Goal: Task Accomplishment & Management: Manage account settings

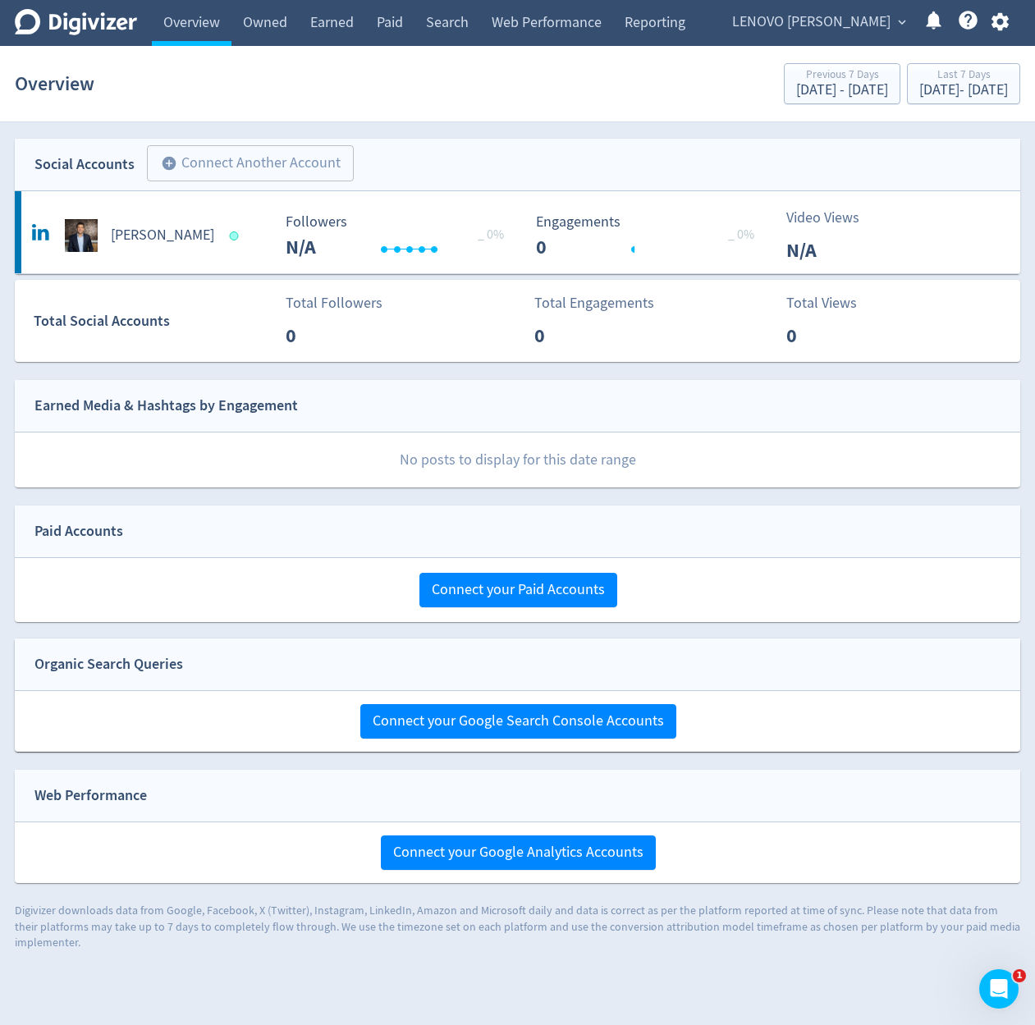
click at [786, 21] on span "LENOVO [PERSON_NAME]" at bounding box center [811, 22] width 158 height 26
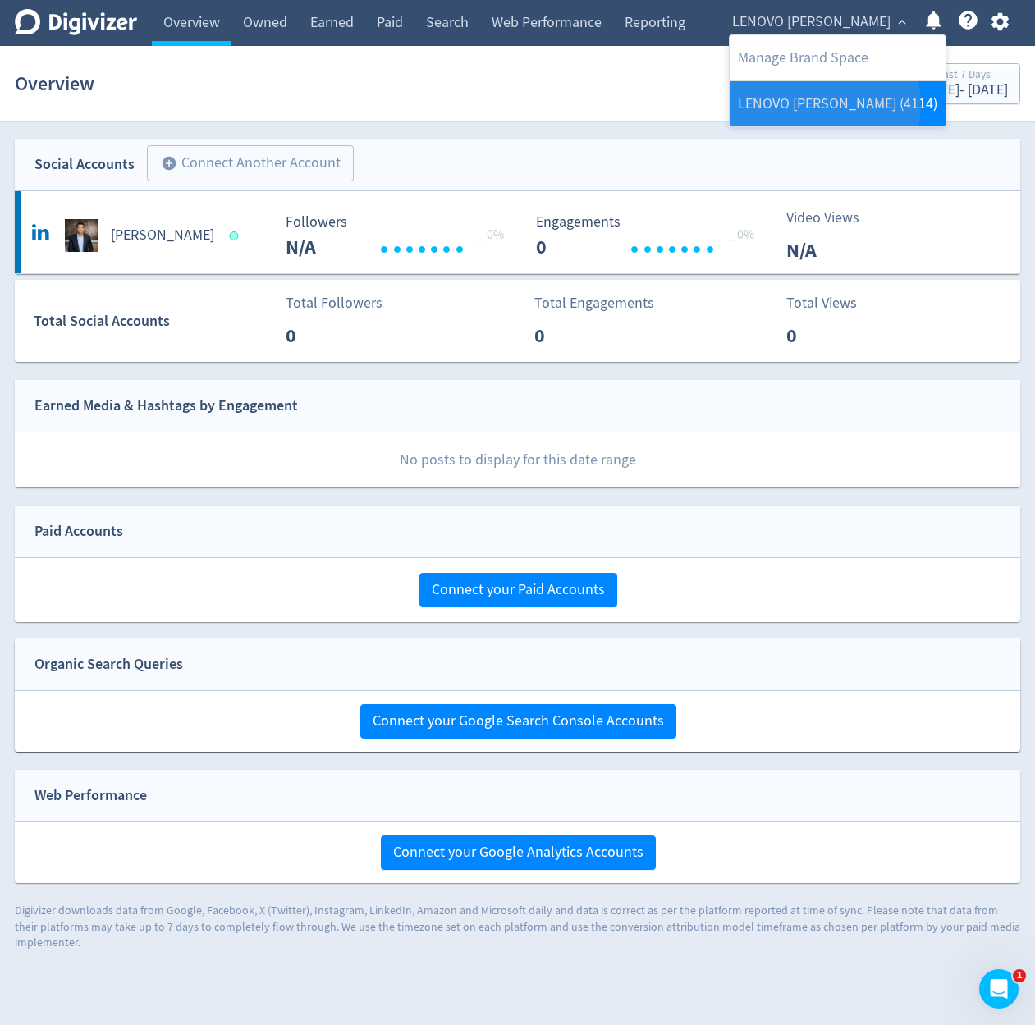
click at [823, 104] on link "LENOVO [PERSON_NAME] (4114)" at bounding box center [837, 103] width 216 height 45
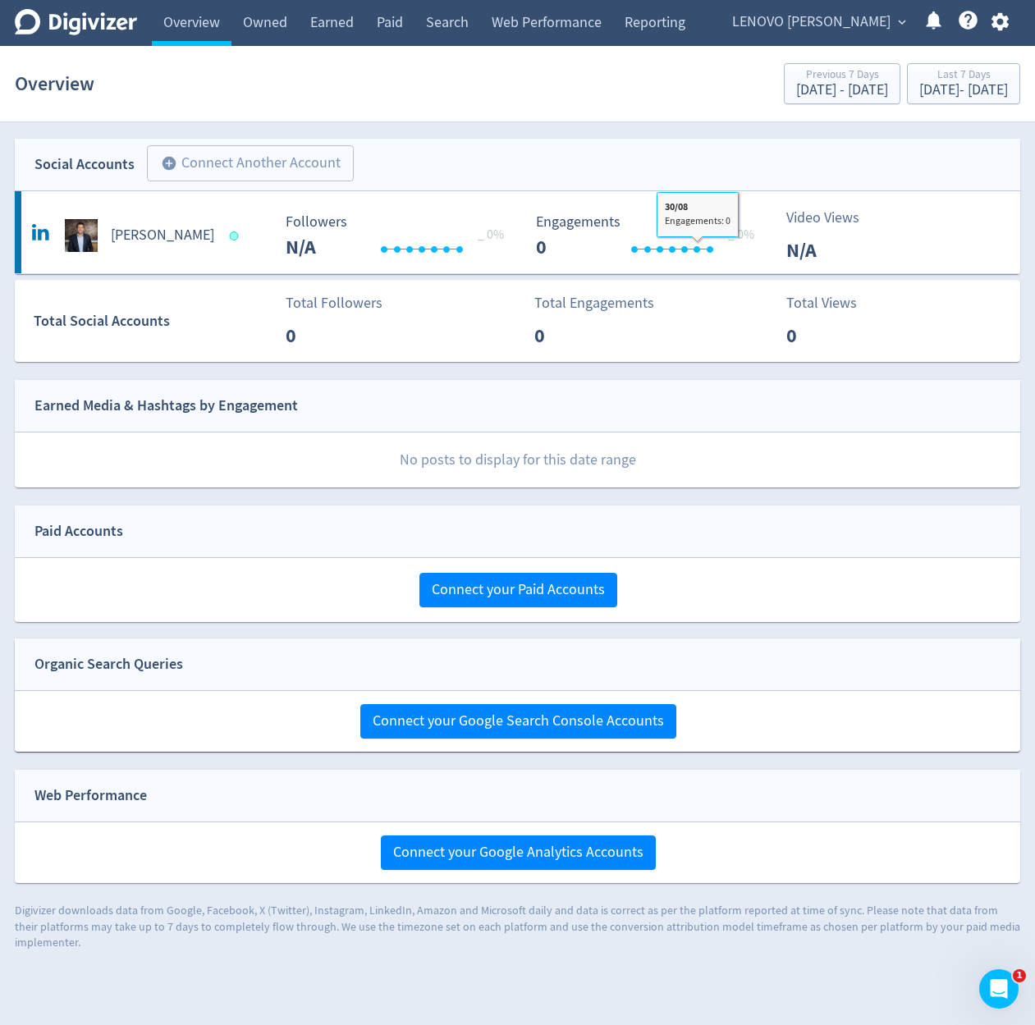
click at [825, 21] on span "LENOVO [PERSON_NAME]" at bounding box center [811, 22] width 158 height 26
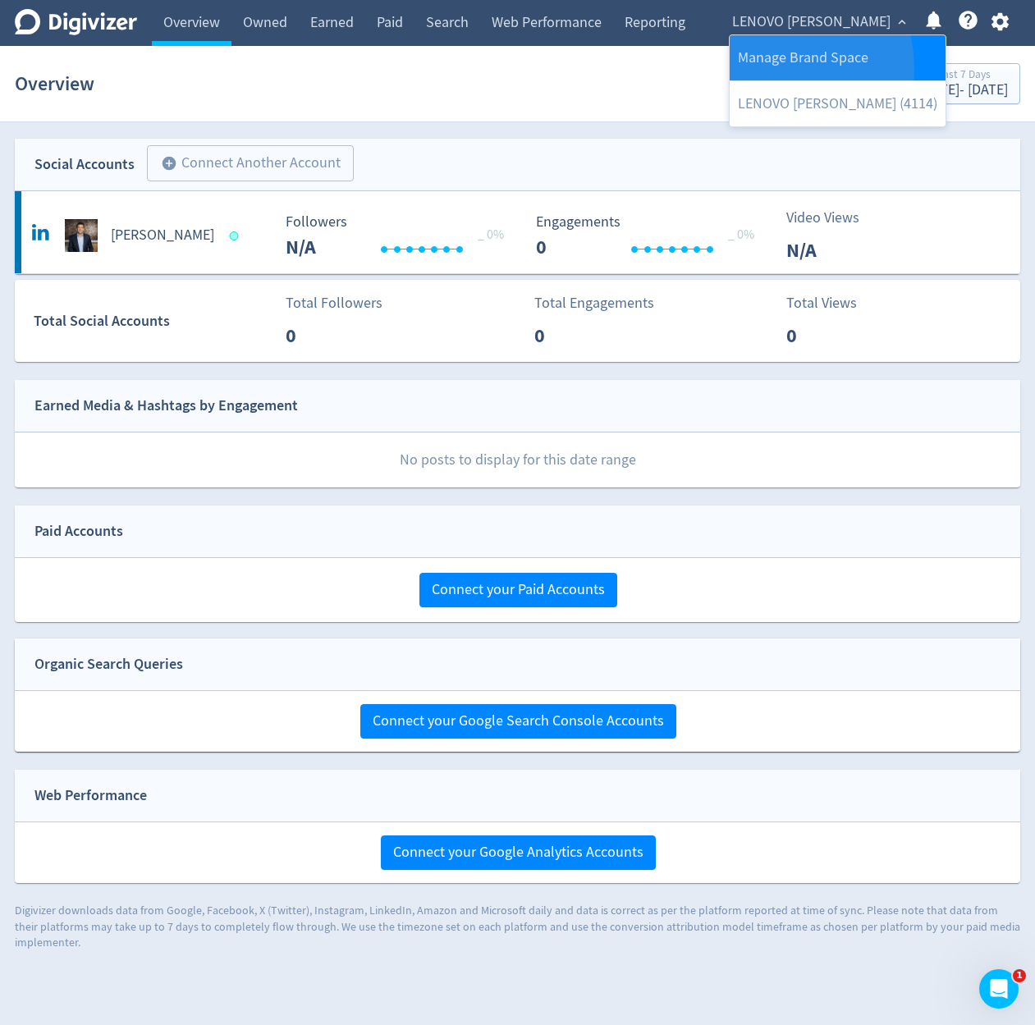
click at [759, 70] on link "Manage Brand Space" at bounding box center [837, 57] width 216 height 45
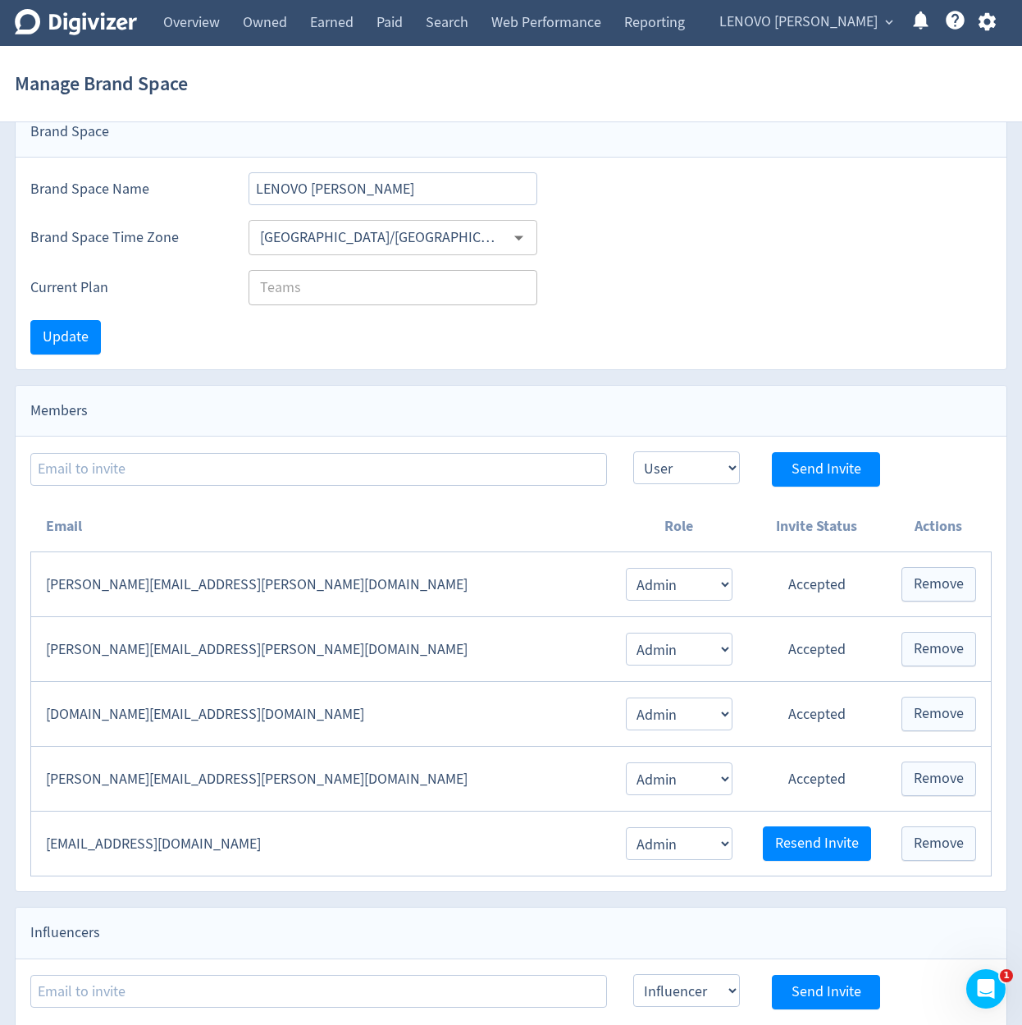
scroll to position [98, 0]
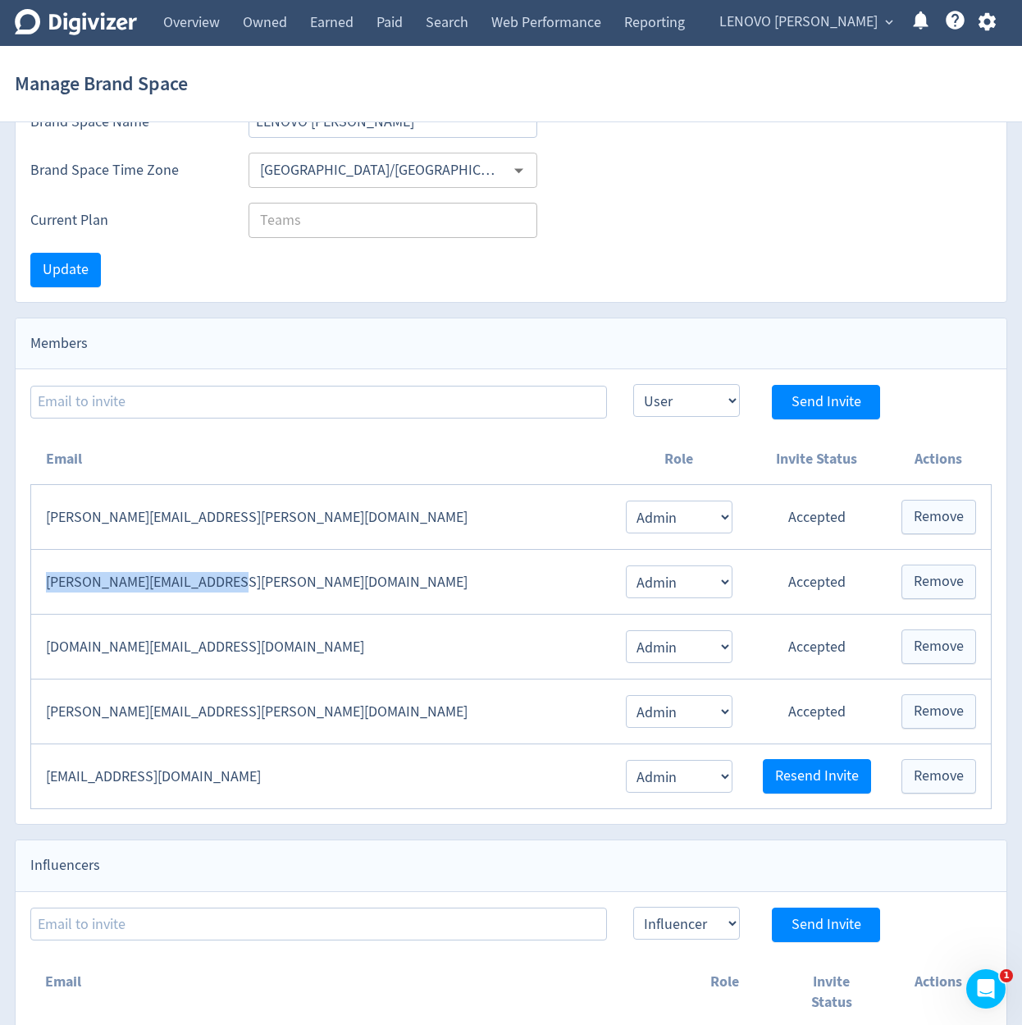
drag, startPoint x: 245, startPoint y: 592, endPoint x: 39, endPoint y: 572, distance: 207.7
click at [39, 572] on td "emma.lorusso@digivizer.com" at bounding box center [321, 582] width 580 height 65
copy td "emma.lorusso@digivizer.com"
click at [579, 150] on div "Brand Space Time Zone Australia/Sydney ​" at bounding box center [511, 163] width 991 height 50
click at [161, 19] on link "Overview" at bounding box center [192, 23] width 80 height 46
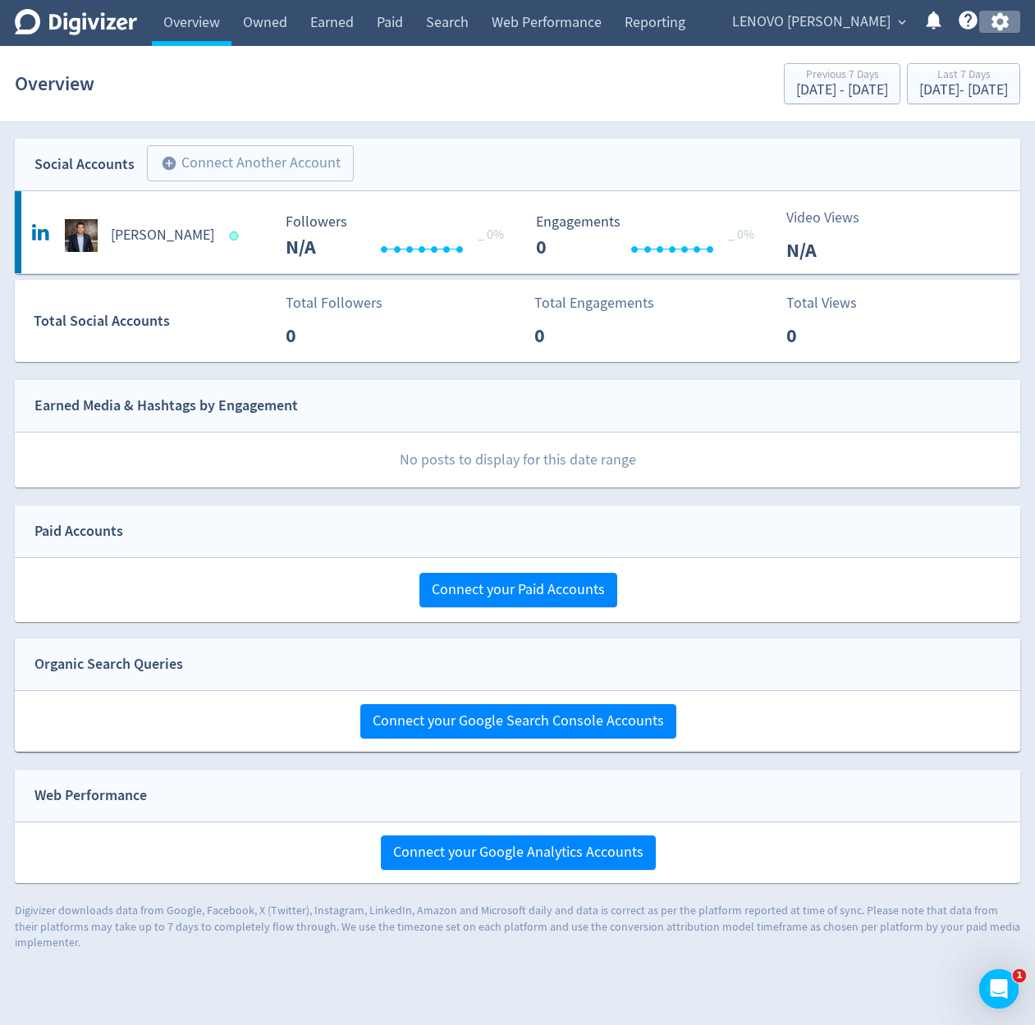
click at [994, 16] on icon "button" at bounding box center [1000, 22] width 22 height 22
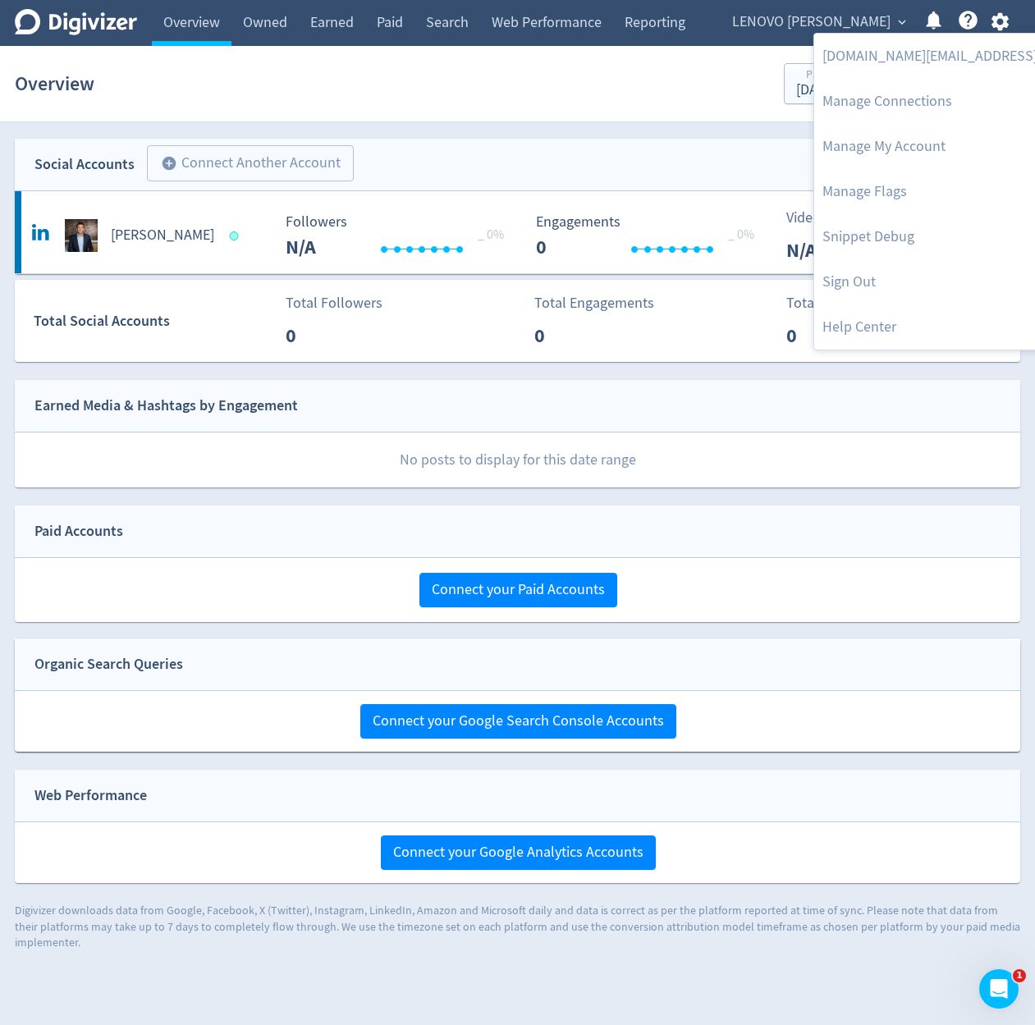
click at [460, 116] on div at bounding box center [517, 512] width 1035 height 1025
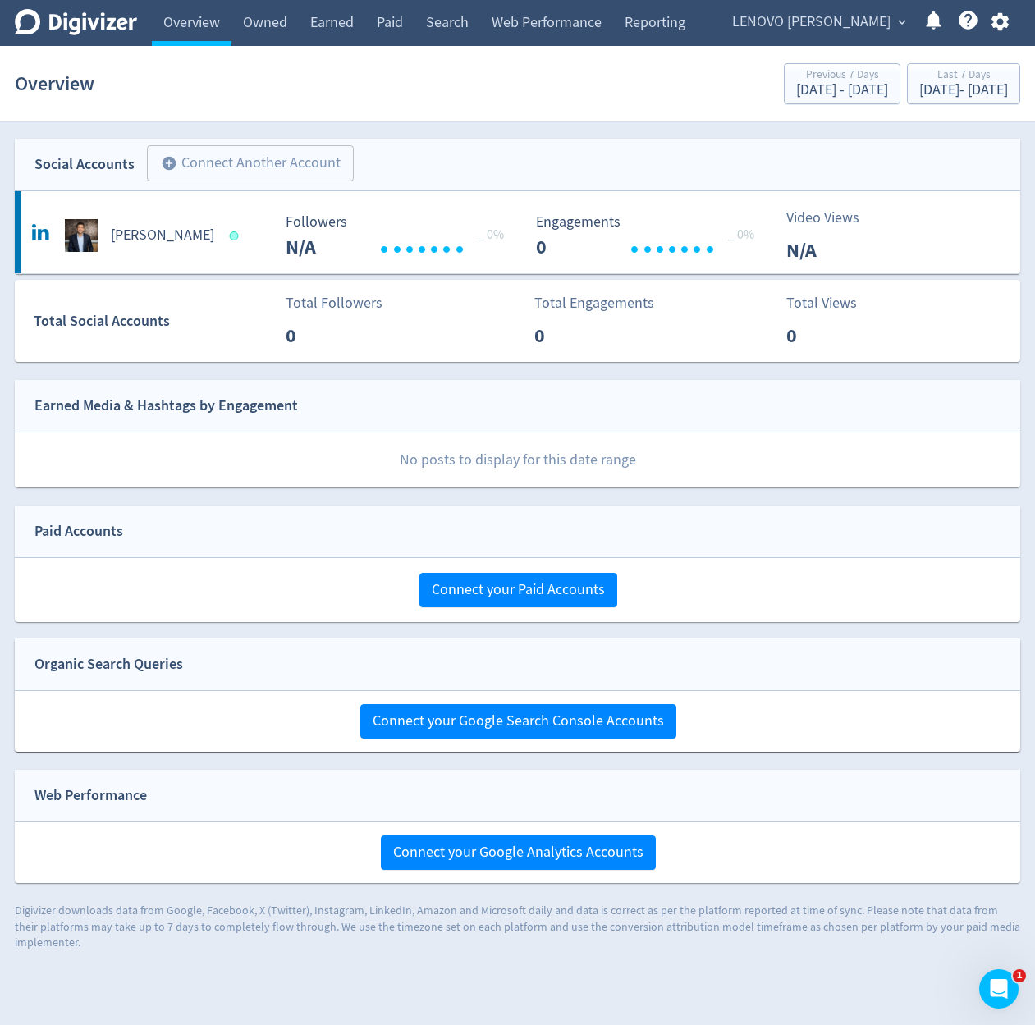
click at [998, 19] on icon "button" at bounding box center [1000, 22] width 22 height 22
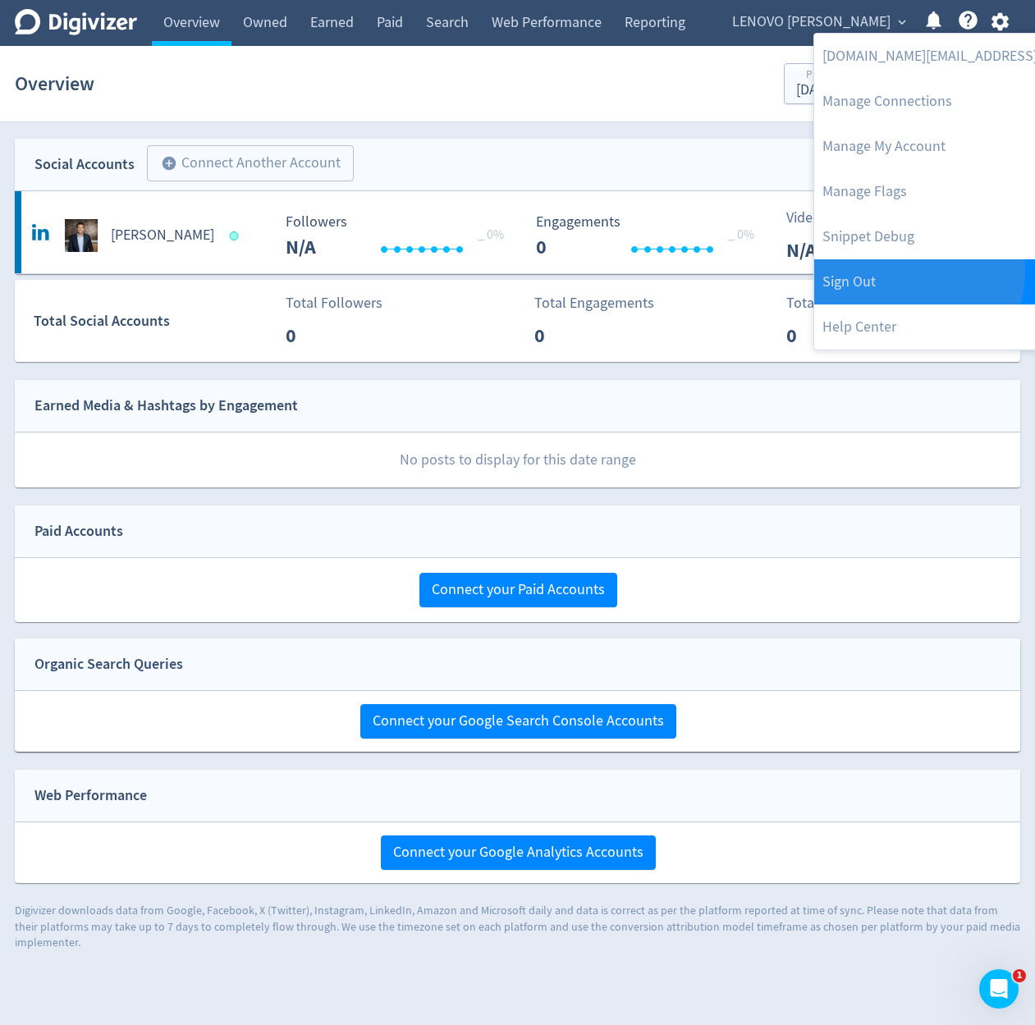
click at [897, 271] on link "Sign Out" at bounding box center [981, 281] width 335 height 45
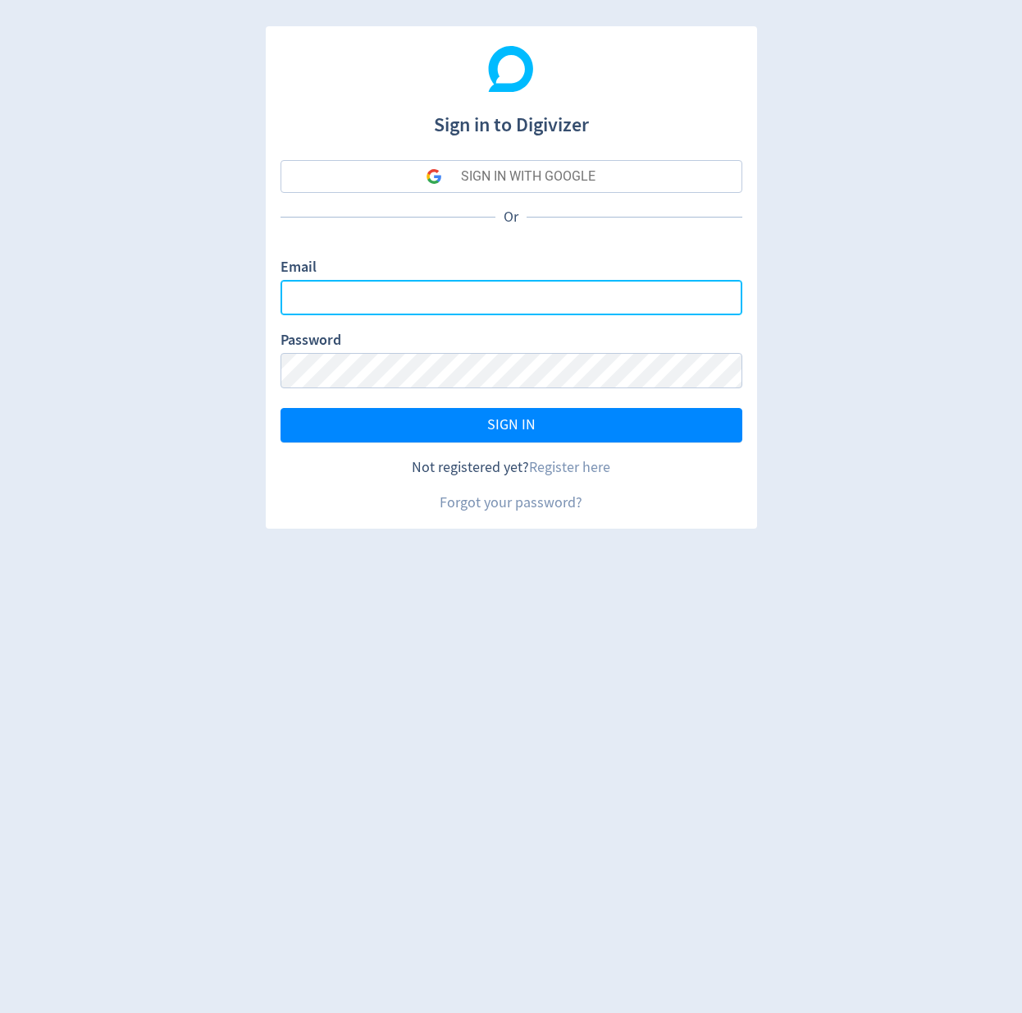
type input "[DOMAIN_NAME][EMAIL_ADDRESS][DOMAIN_NAME]"
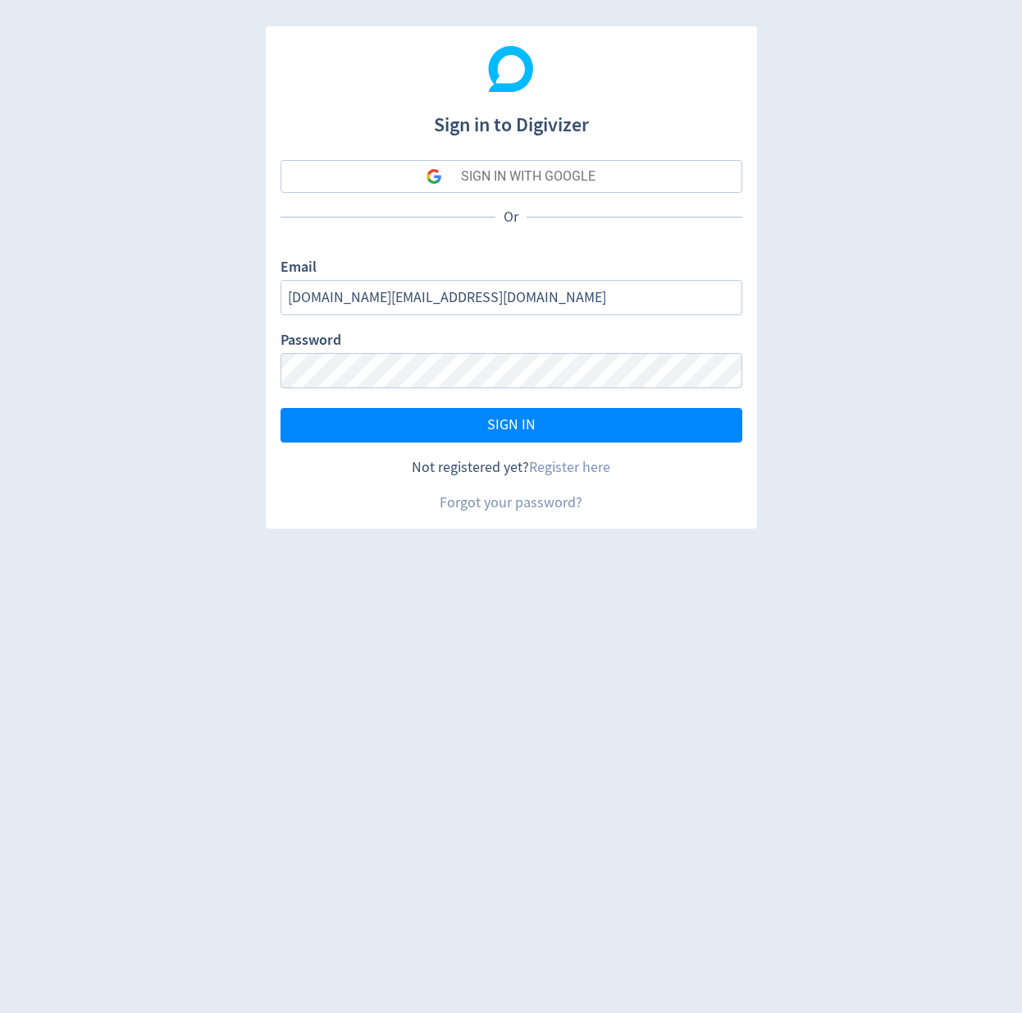
click at [494, 290] on input "[DOMAIN_NAME][EMAIL_ADDRESS][DOMAIN_NAME]" at bounding box center [512, 297] width 462 height 35
click at [428, 417] on button "SIGN IN" at bounding box center [512, 425] width 462 height 34
